Goal: Task Accomplishment & Management: Manage account settings

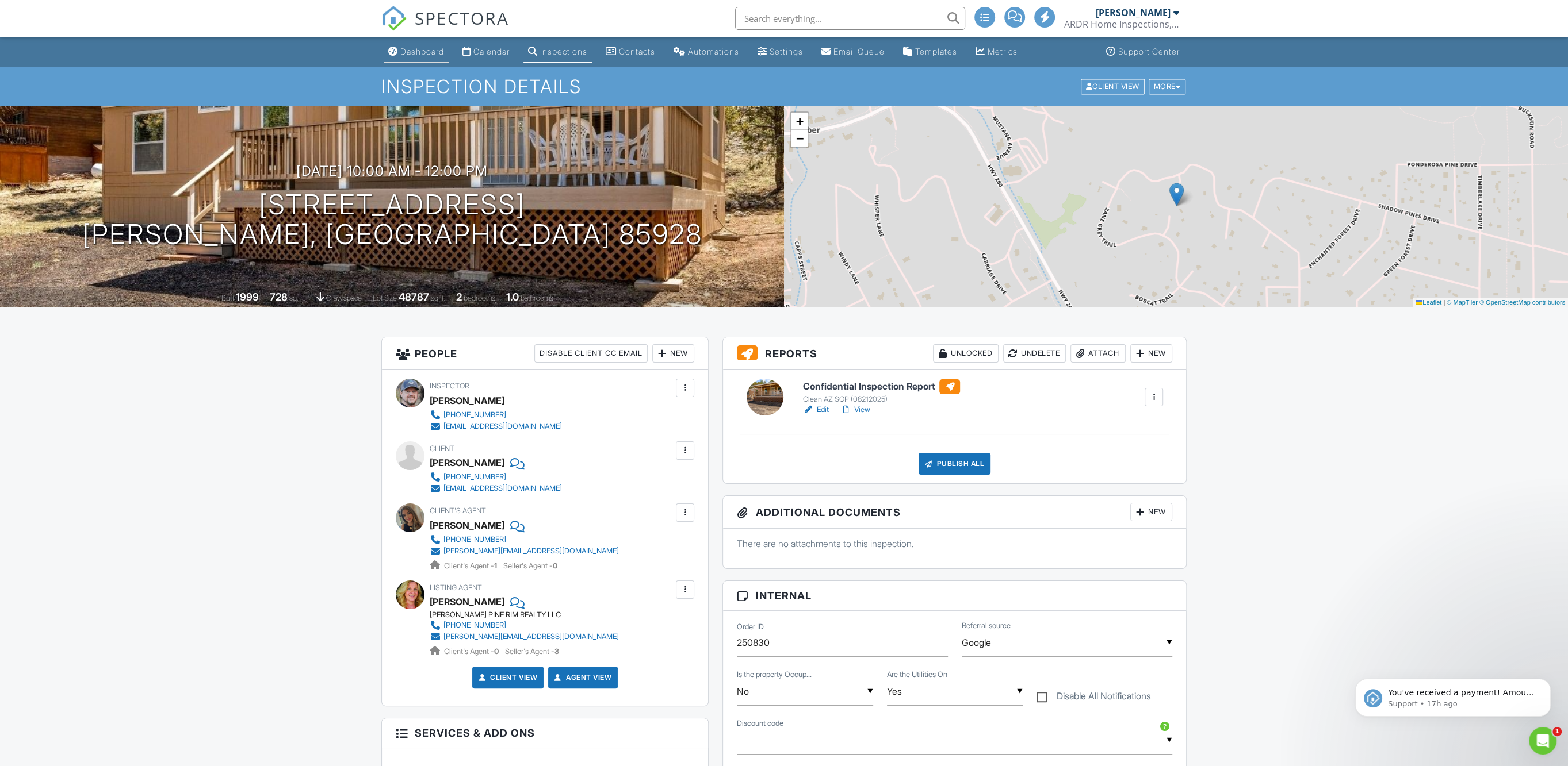
click at [422, 51] on div "Dashboard" at bounding box center [422, 52] width 44 height 10
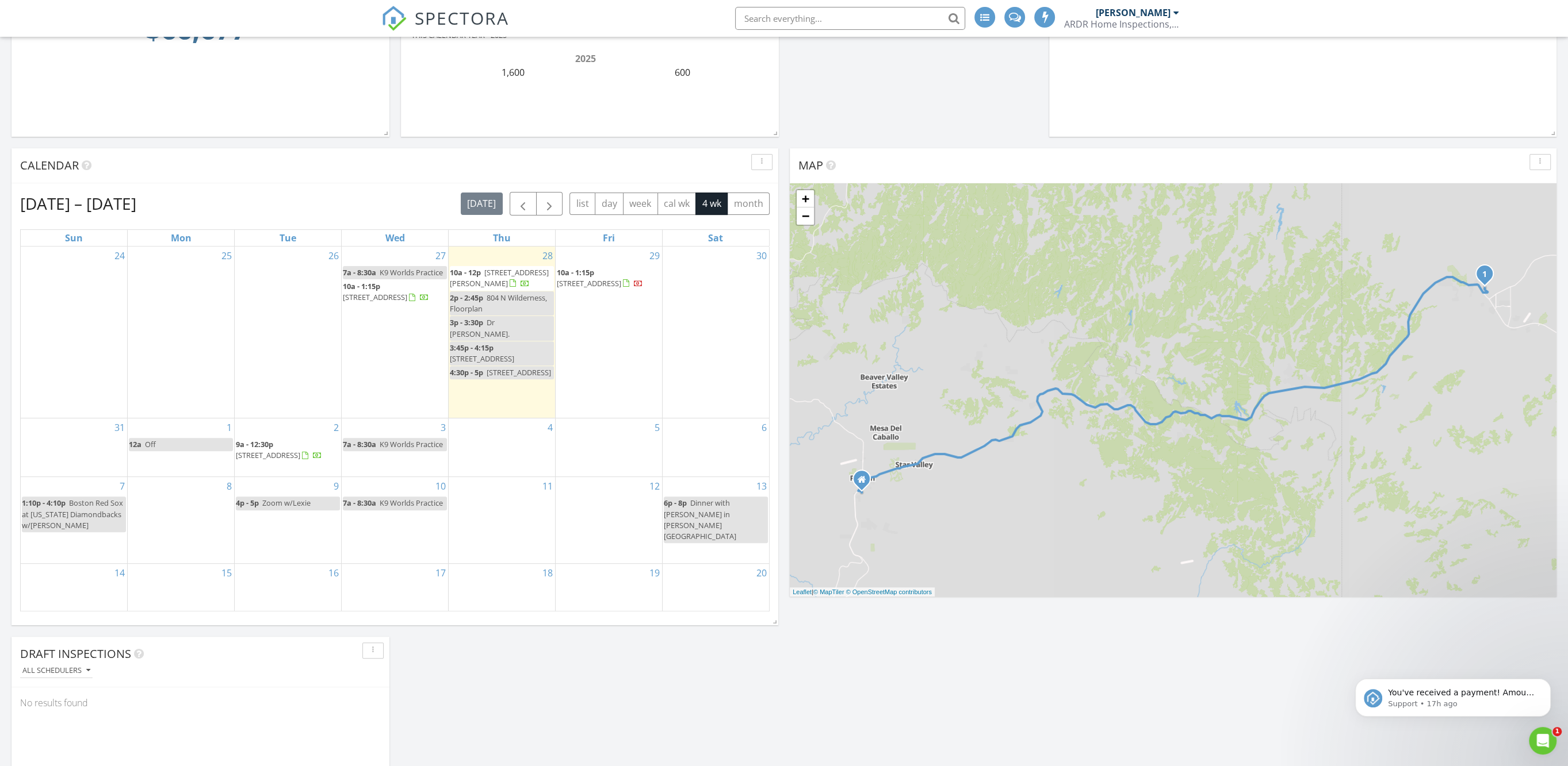
scroll to position [215, 0]
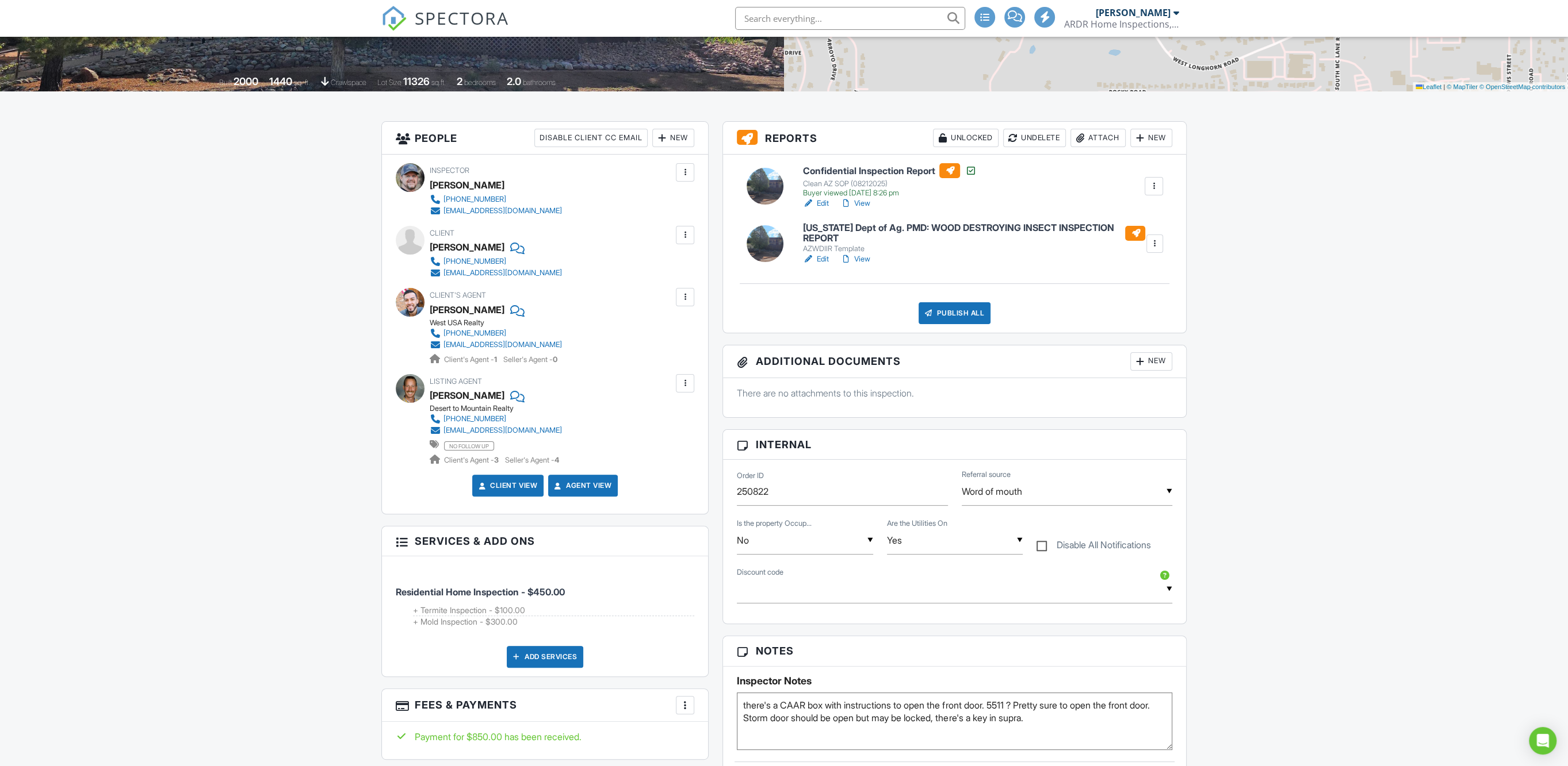
click at [1157, 243] on div at bounding box center [1155, 244] width 12 height 12
click at [1095, 329] on div at bounding box center [1095, 331] width 12 height 12
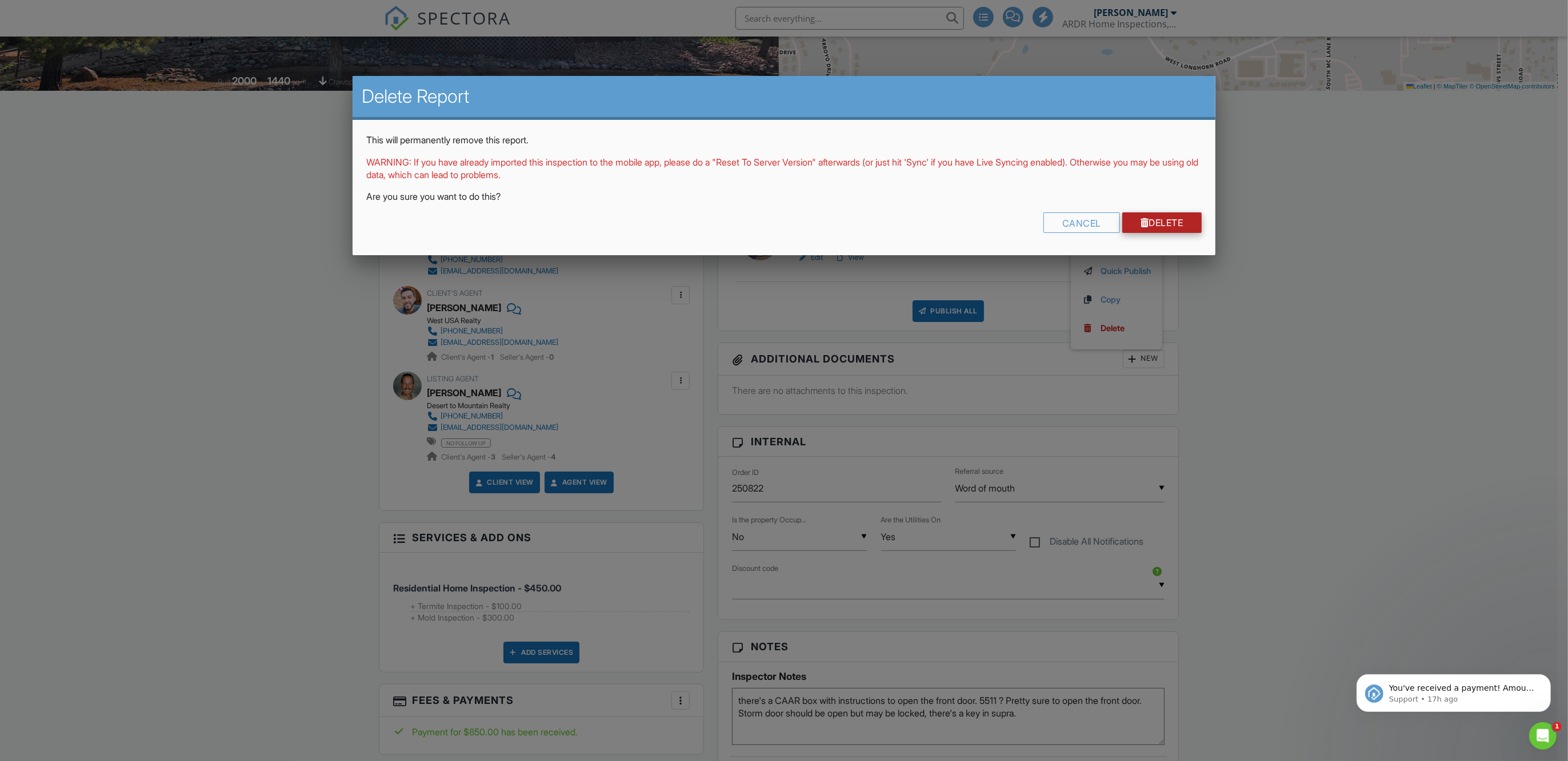
click at [1146, 230] on link "Delete" at bounding box center [1162, 223] width 80 height 20
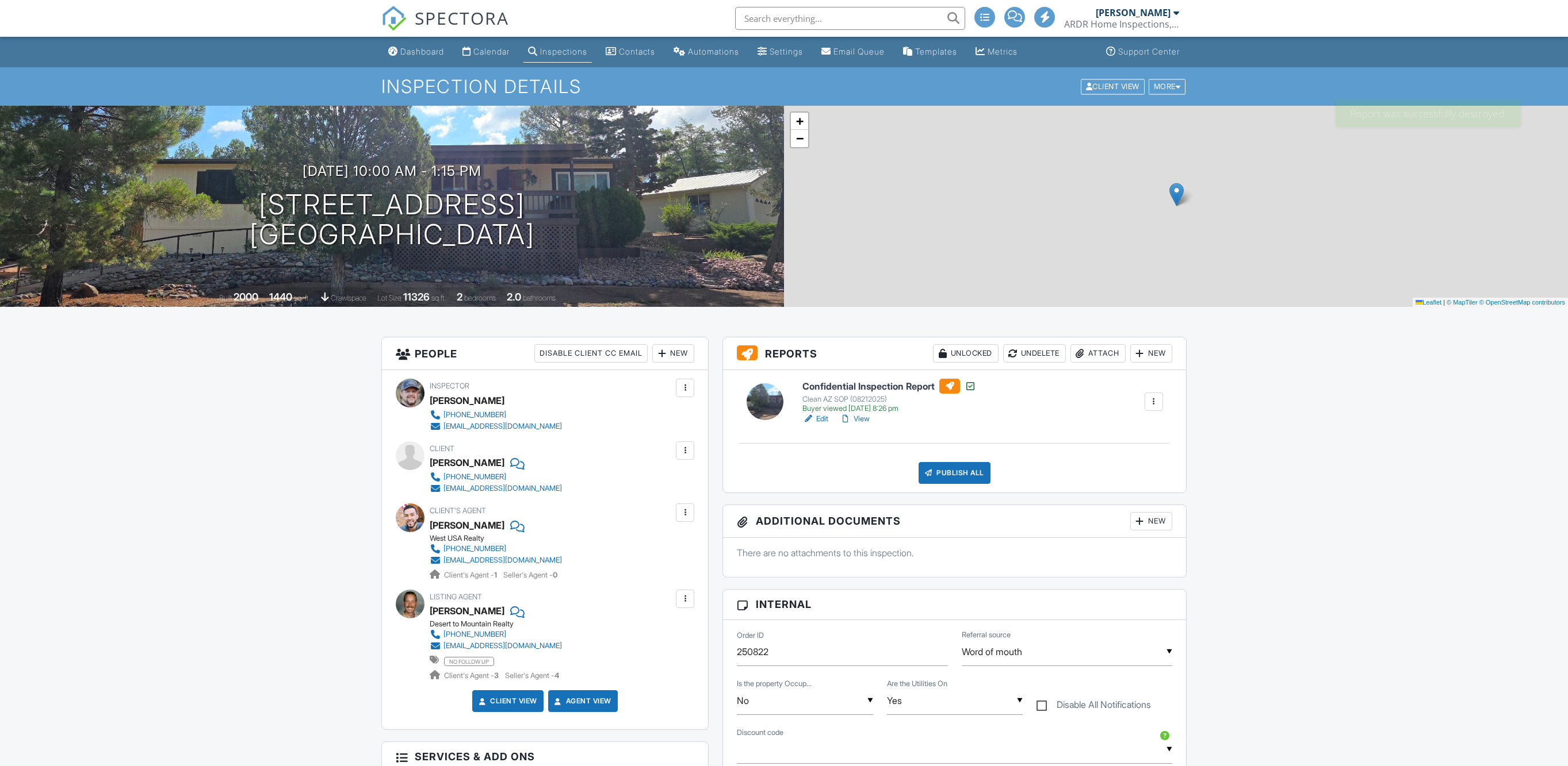
click at [825, 419] on link "Edit" at bounding box center [815, 420] width 25 height 12
